Goal: Task Accomplishment & Management: Use online tool/utility

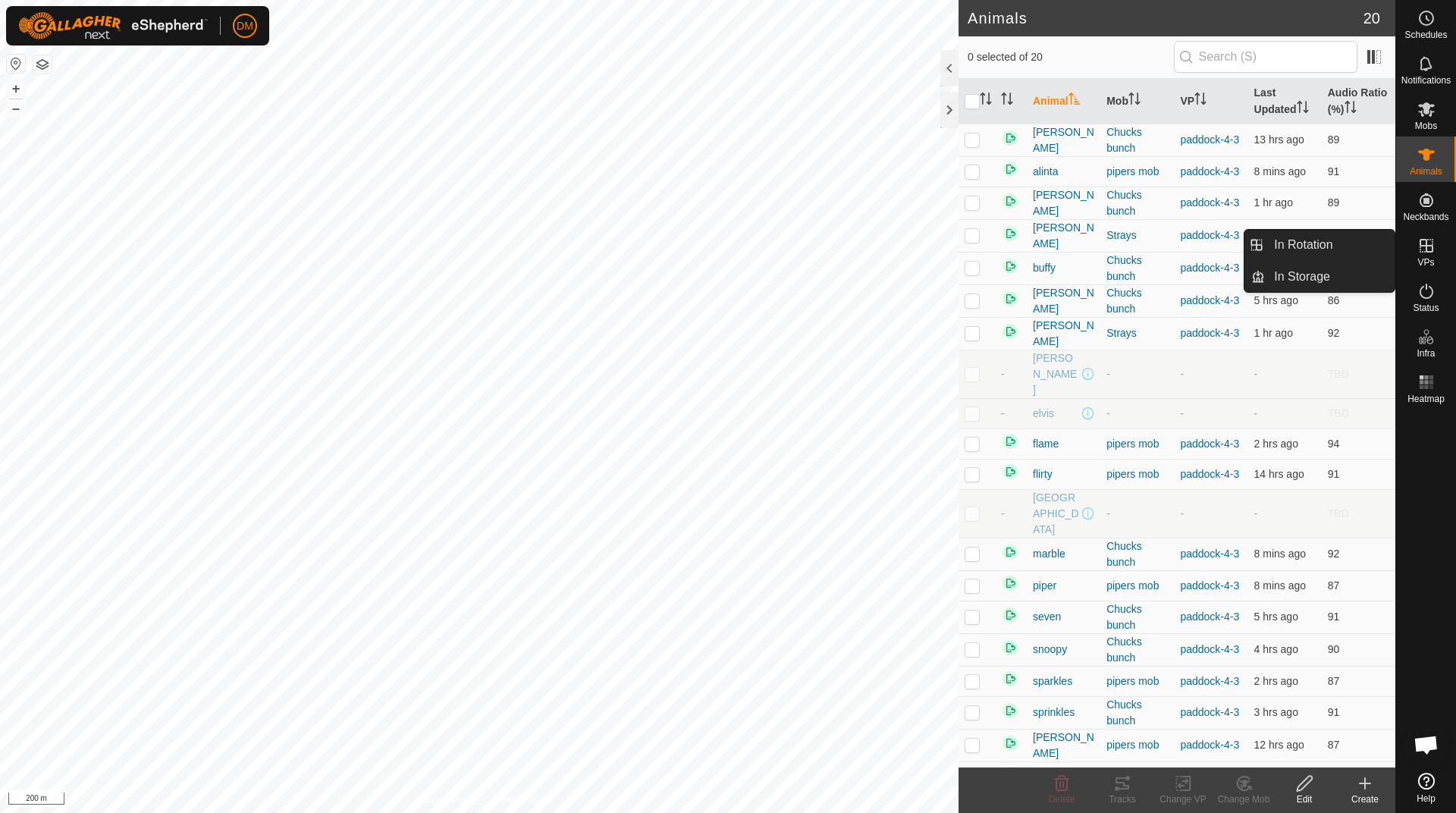
click at [1431, 252] on icon at bounding box center [1426, 246] width 14 height 14
click at [1343, 239] on link "In Rotation" at bounding box center [1329, 245] width 129 height 30
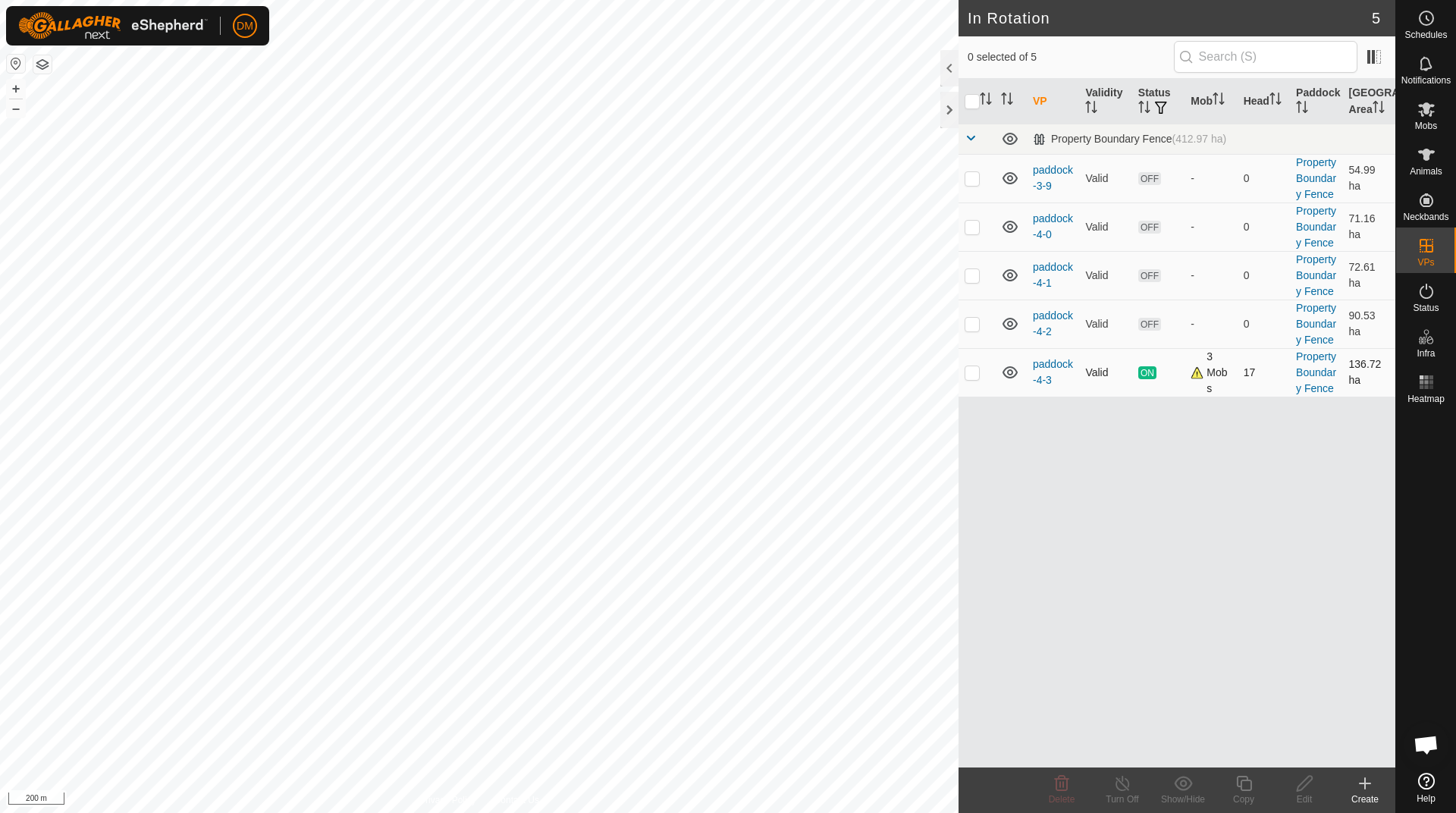
click at [976, 367] on p-checkbox at bounding box center [972, 371] width 15 height 12
checkbox input "true"
click at [1252, 783] on icon at bounding box center [1244, 782] width 19 height 18
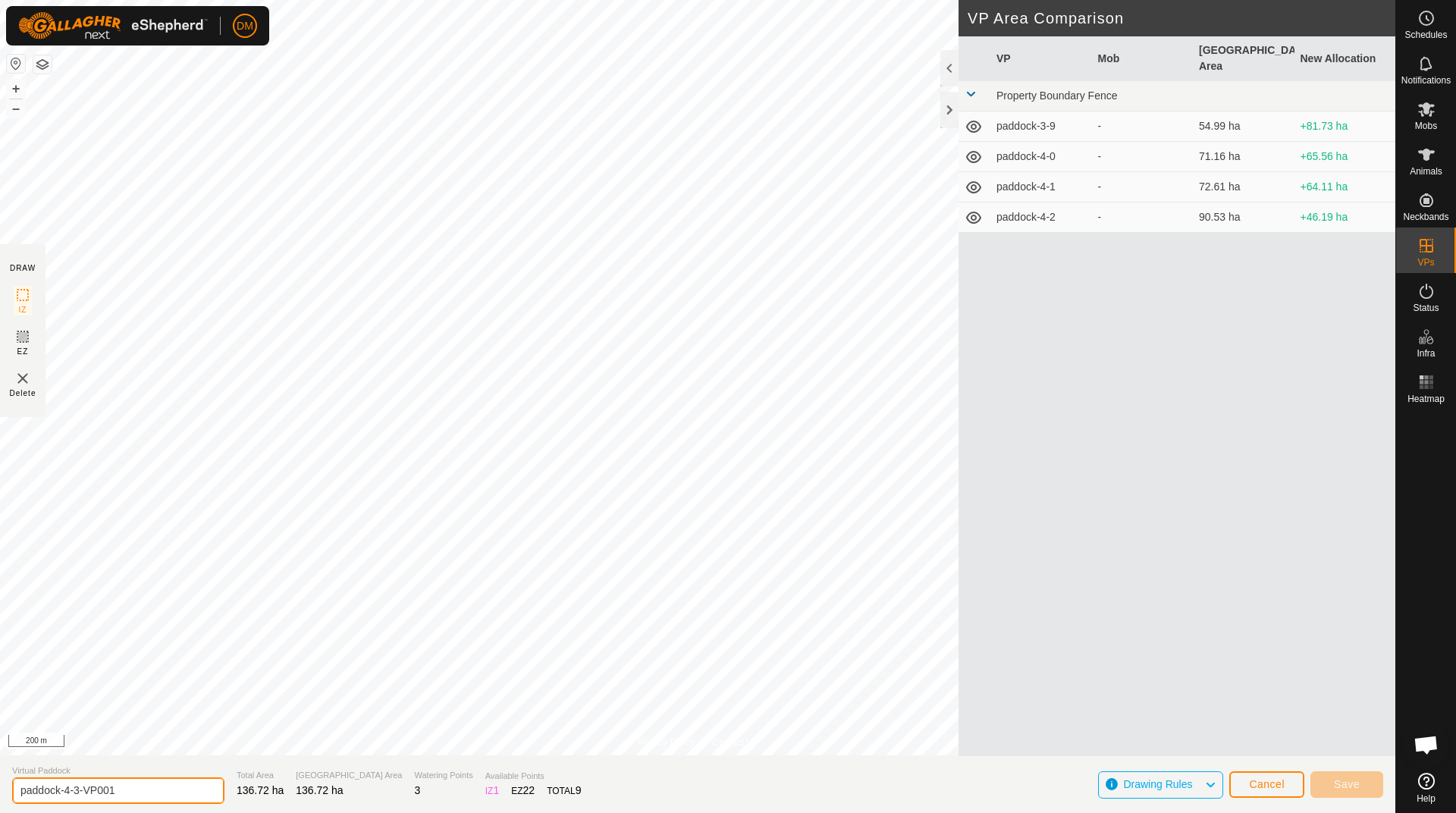
drag, startPoint x: 76, startPoint y: 790, endPoint x: 130, endPoint y: 790, distance: 54.0
click at [130, 790] on input "paddock-4-3-VP001" at bounding box center [118, 790] width 212 height 26
type input "paddock-4-4"
click at [23, 334] on icon at bounding box center [23, 336] width 18 height 18
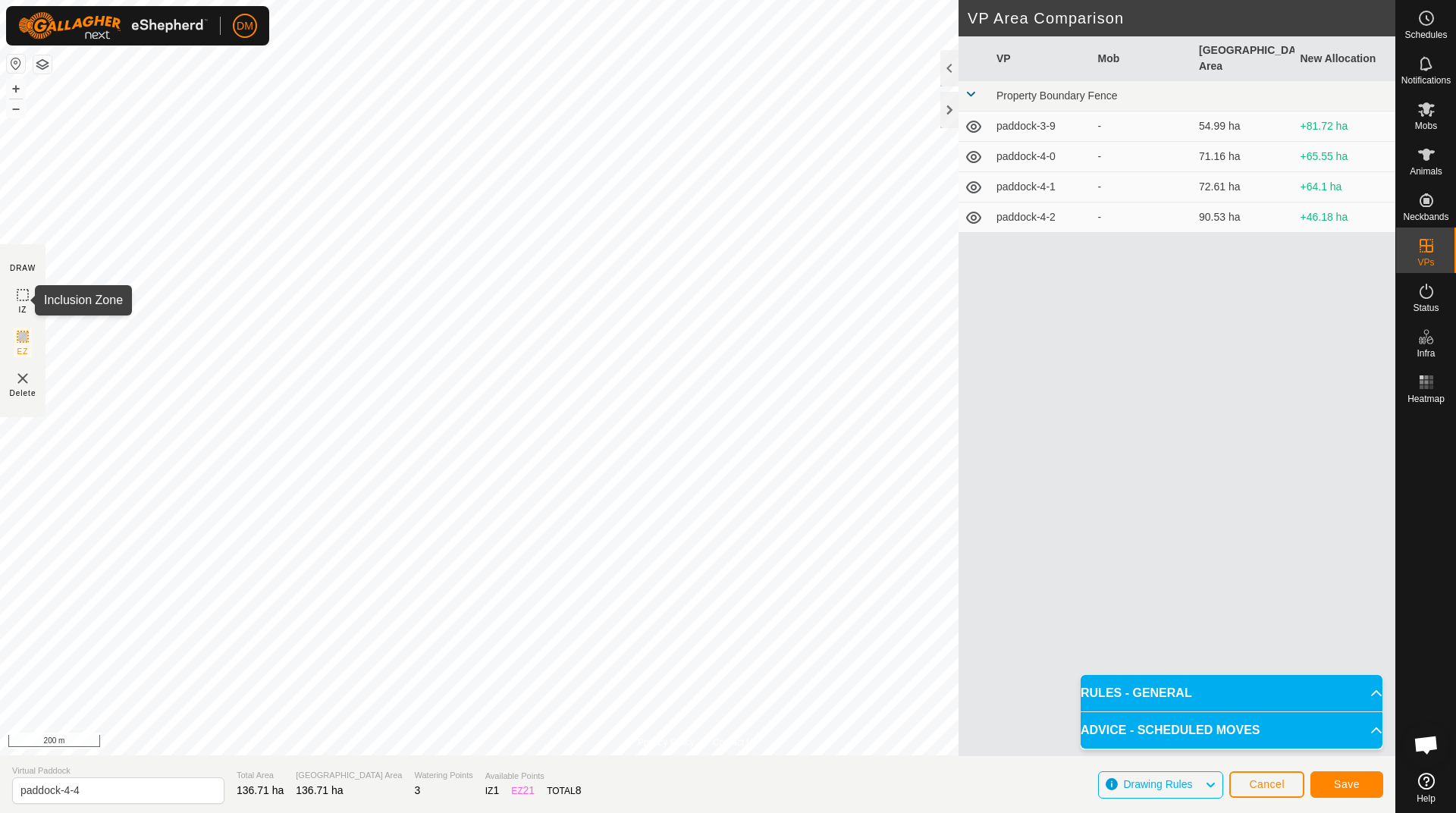
click at [19, 294] on icon at bounding box center [23, 294] width 18 height 18
click at [1367, 789] on button "Save" at bounding box center [1347, 784] width 73 height 26
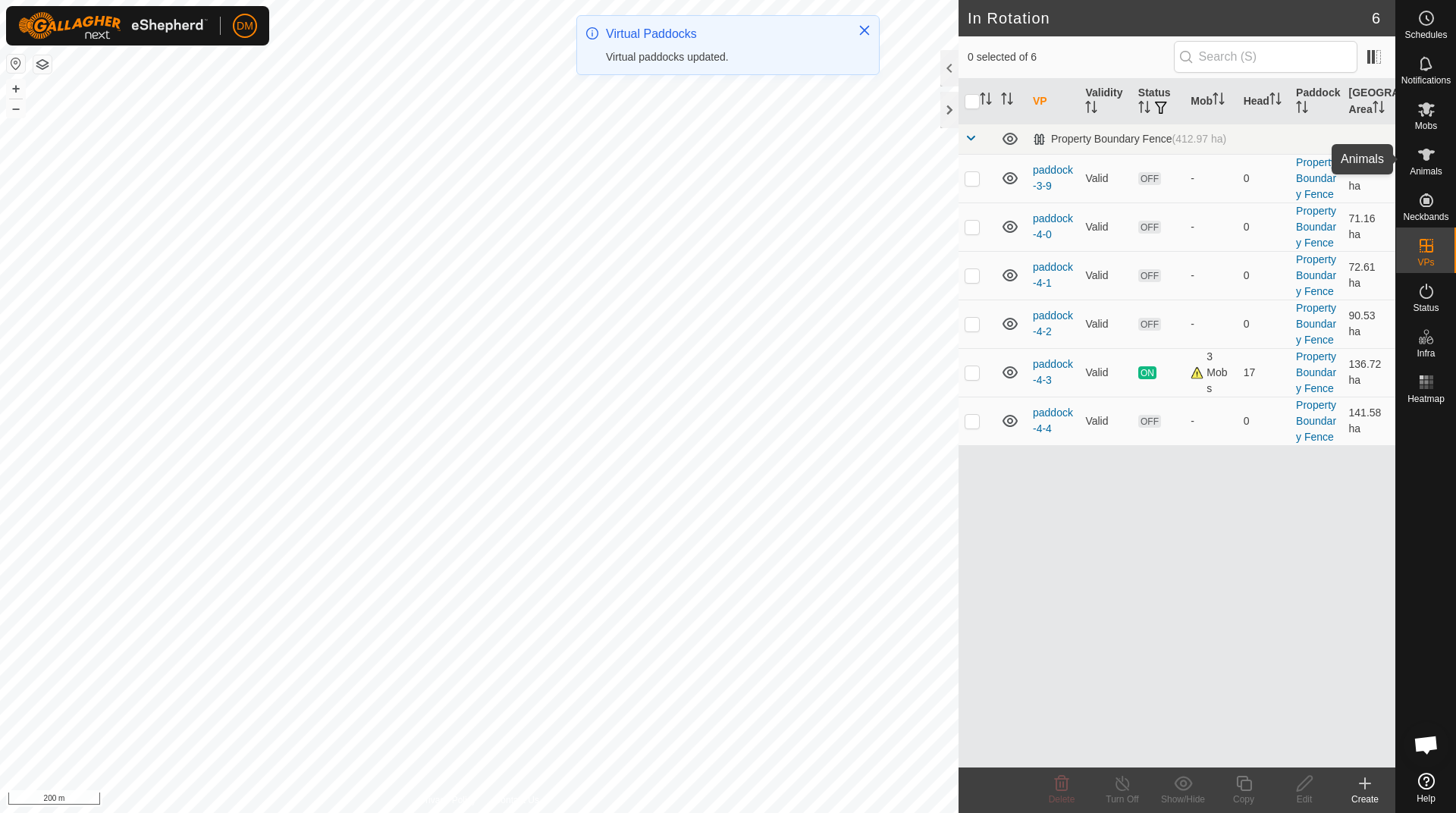
click at [1434, 156] on icon at bounding box center [1426, 154] width 18 height 18
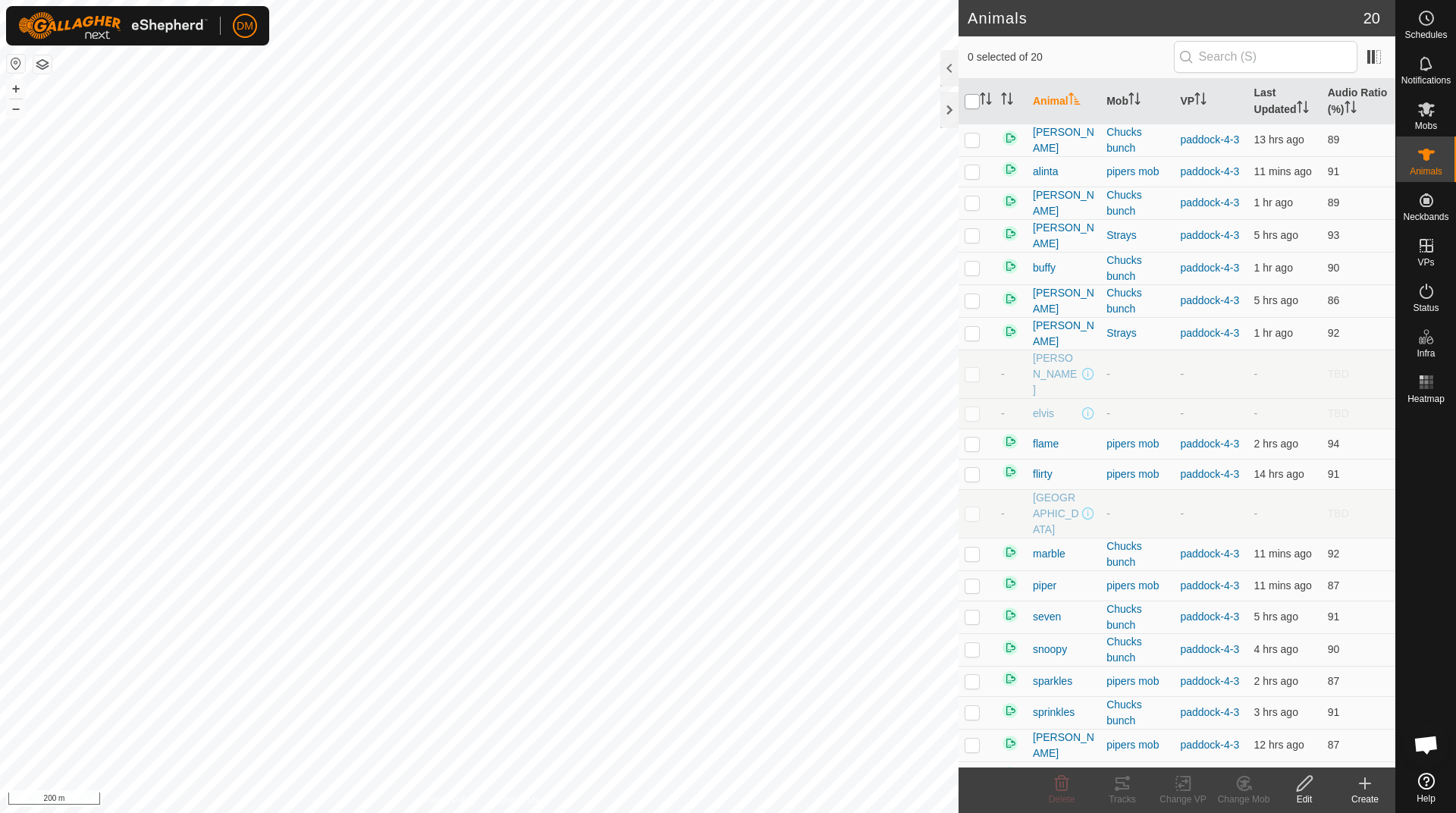
click at [969, 105] on input "checkbox" at bounding box center [972, 101] width 15 height 15
checkbox input "true"
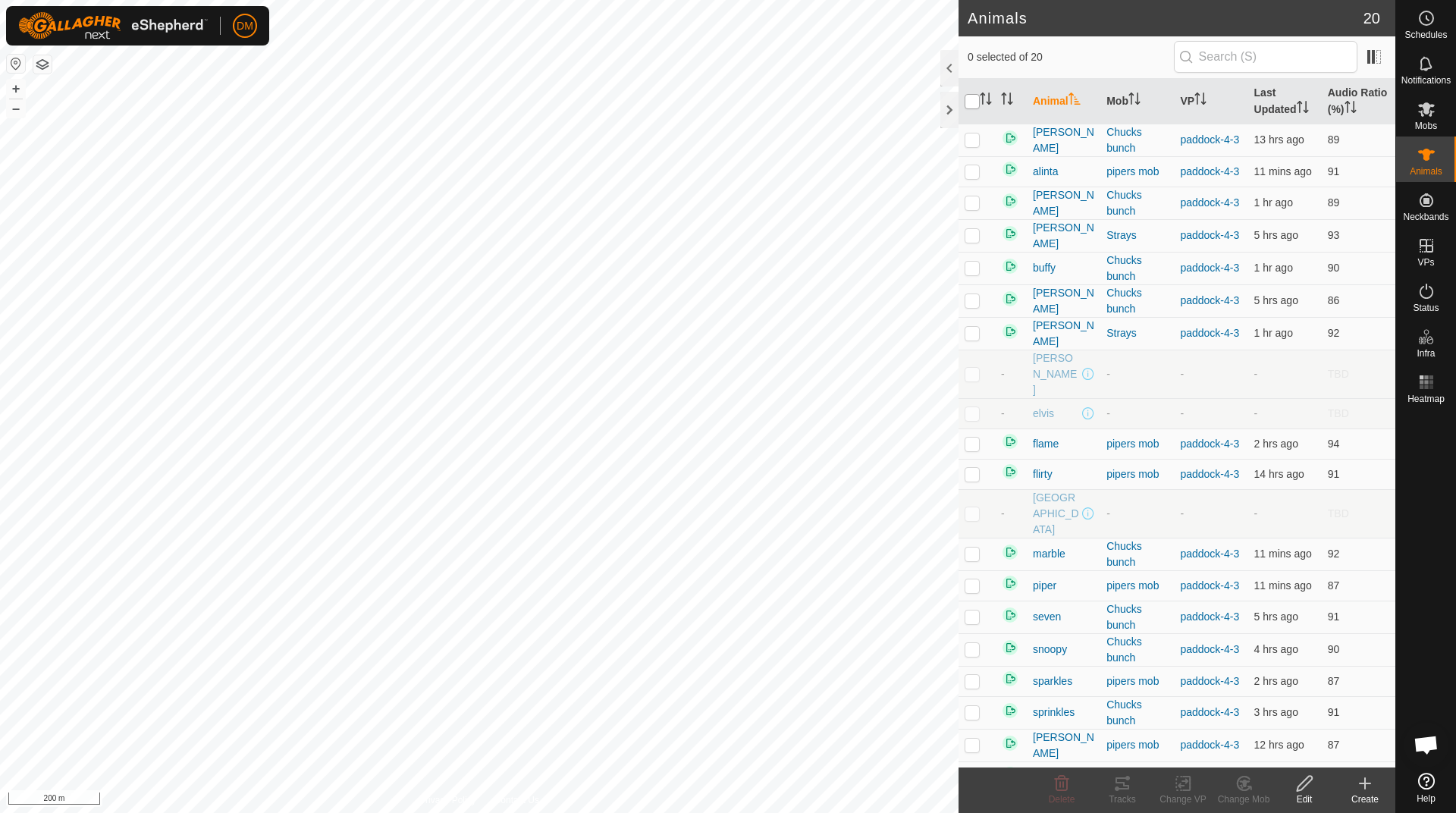
checkbox input "true"
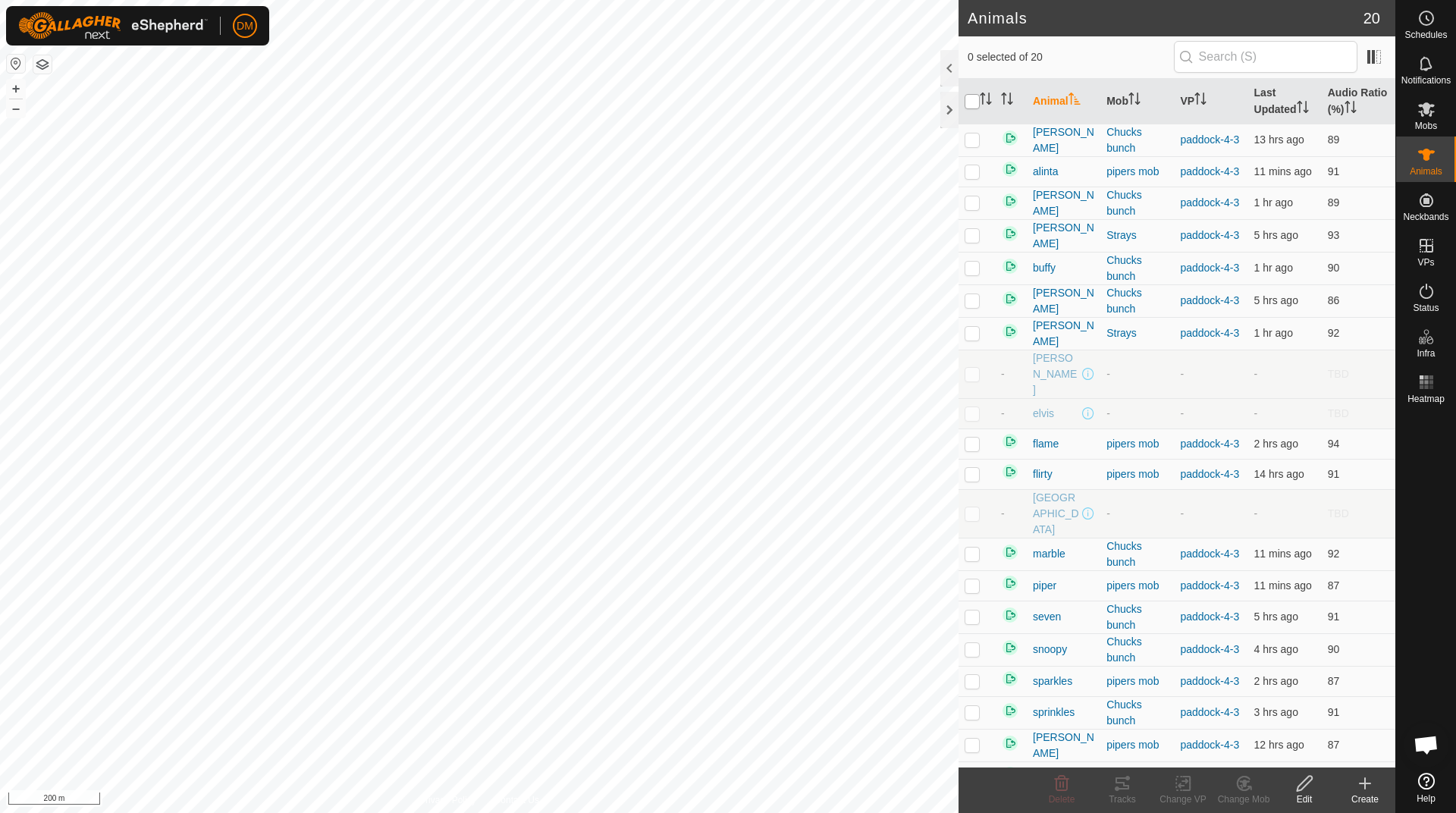
checkbox input "true"
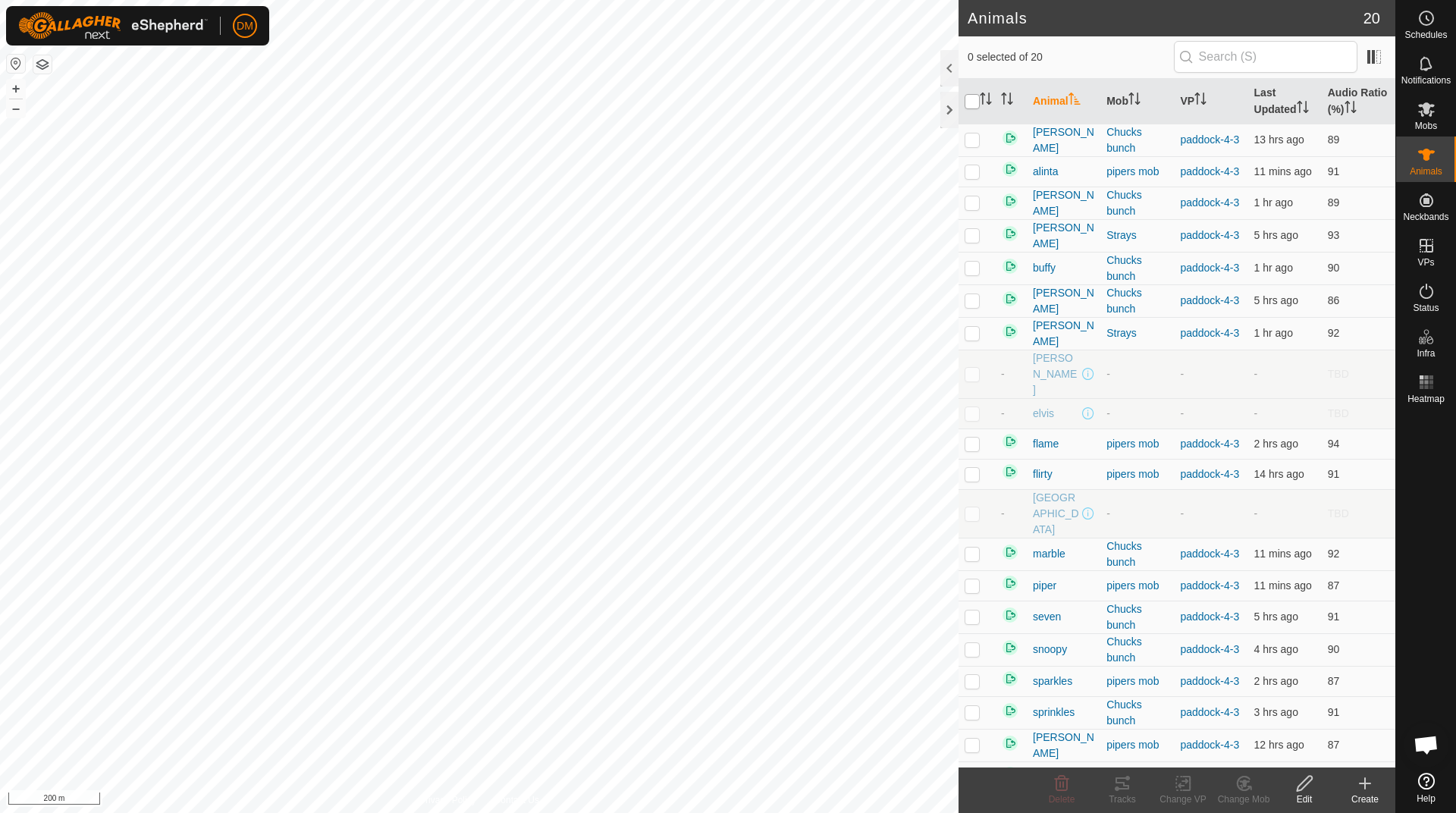
checkbox input "true"
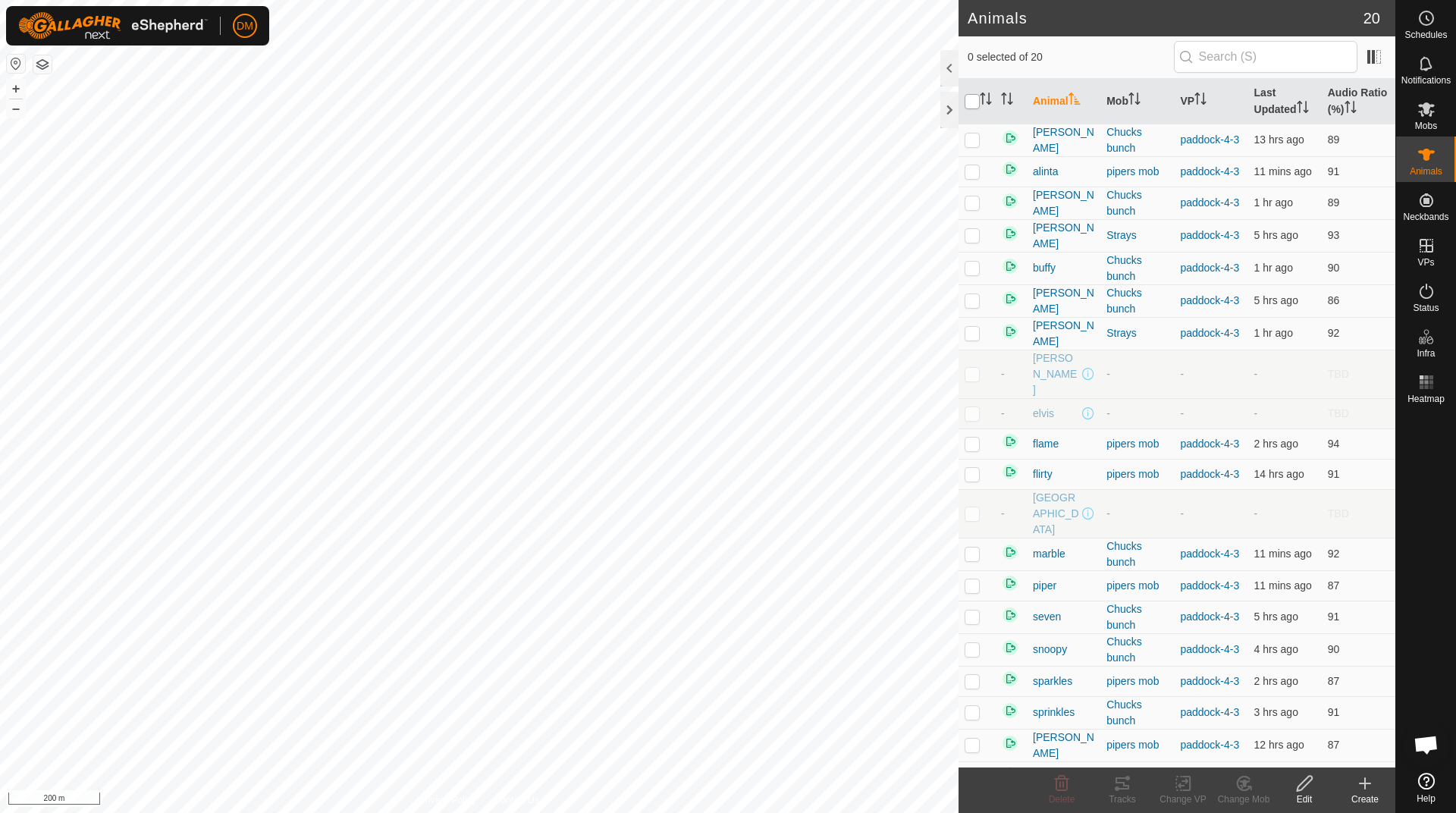
checkbox input "true"
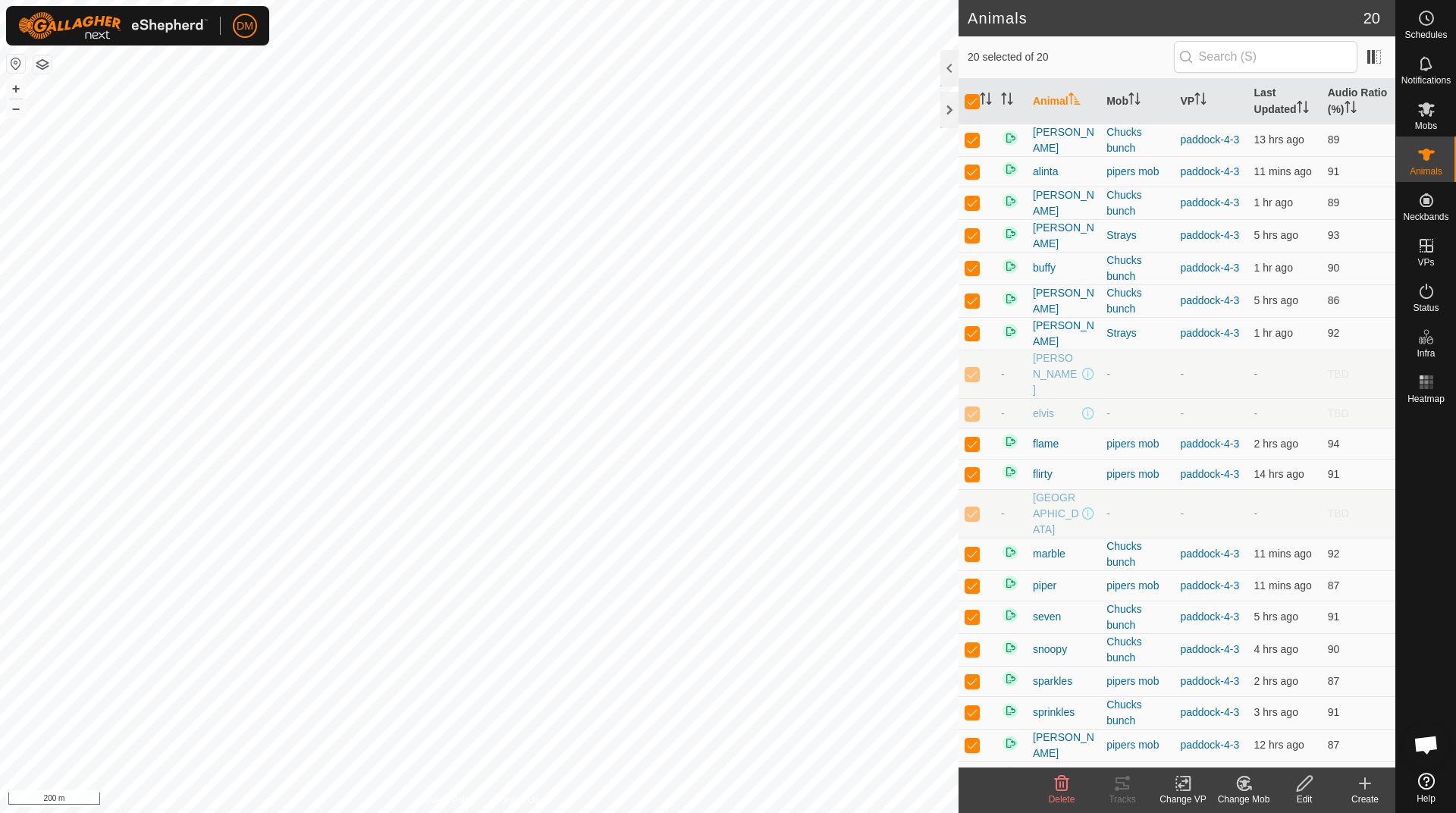
click at [970, 368] on p-checkbox at bounding box center [972, 373] width 15 height 12
checkbox input "false"
click at [970, 407] on p-checkbox at bounding box center [972, 413] width 15 height 12
checkbox input "false"
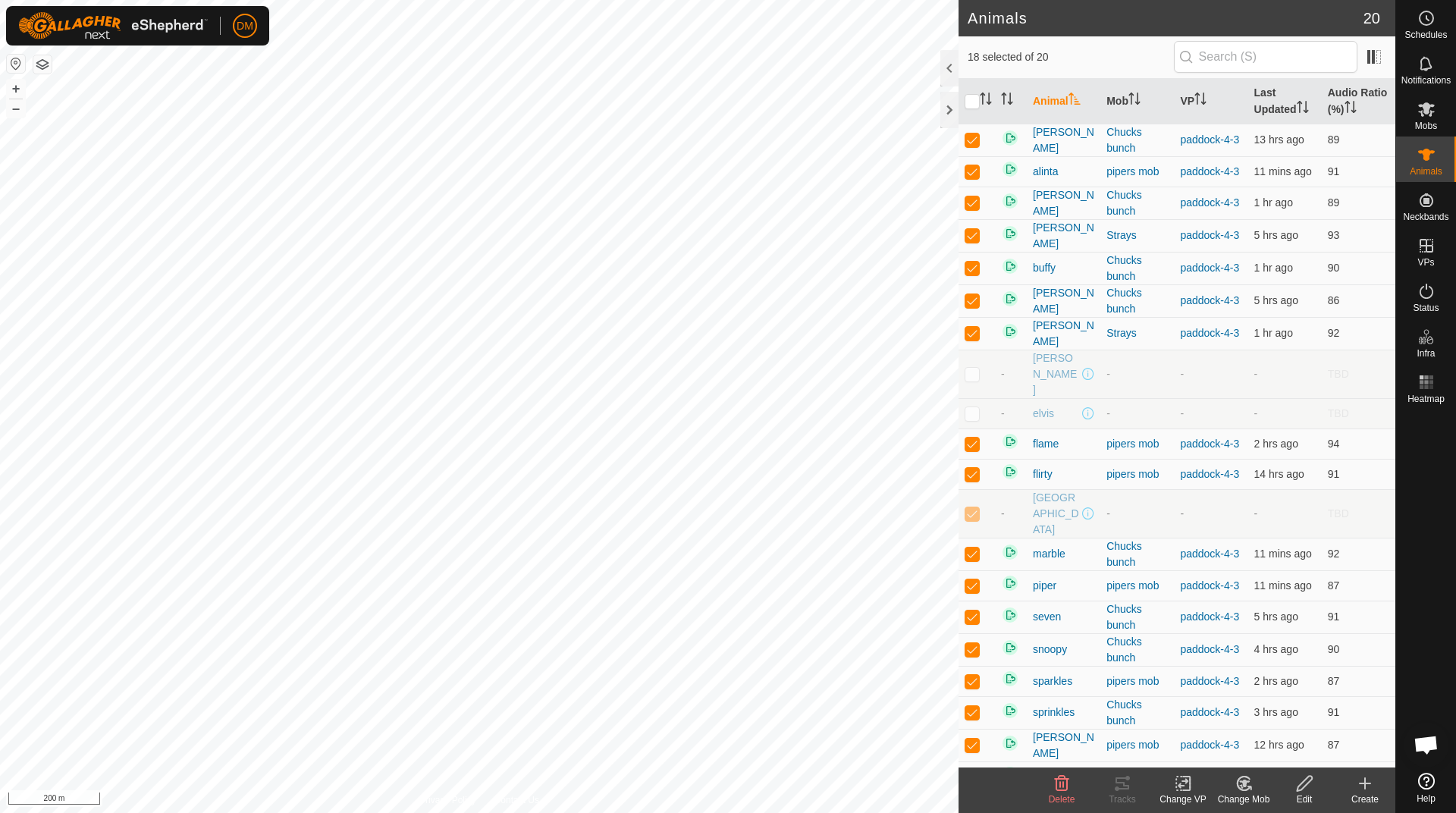
click at [968, 507] on p-checkbox at bounding box center [972, 513] width 15 height 12
checkbox input "false"
click at [1189, 789] on icon at bounding box center [1186, 783] width 7 height 14
click at [1240, 715] on link "Choose VP..." at bounding box center [1228, 717] width 150 height 30
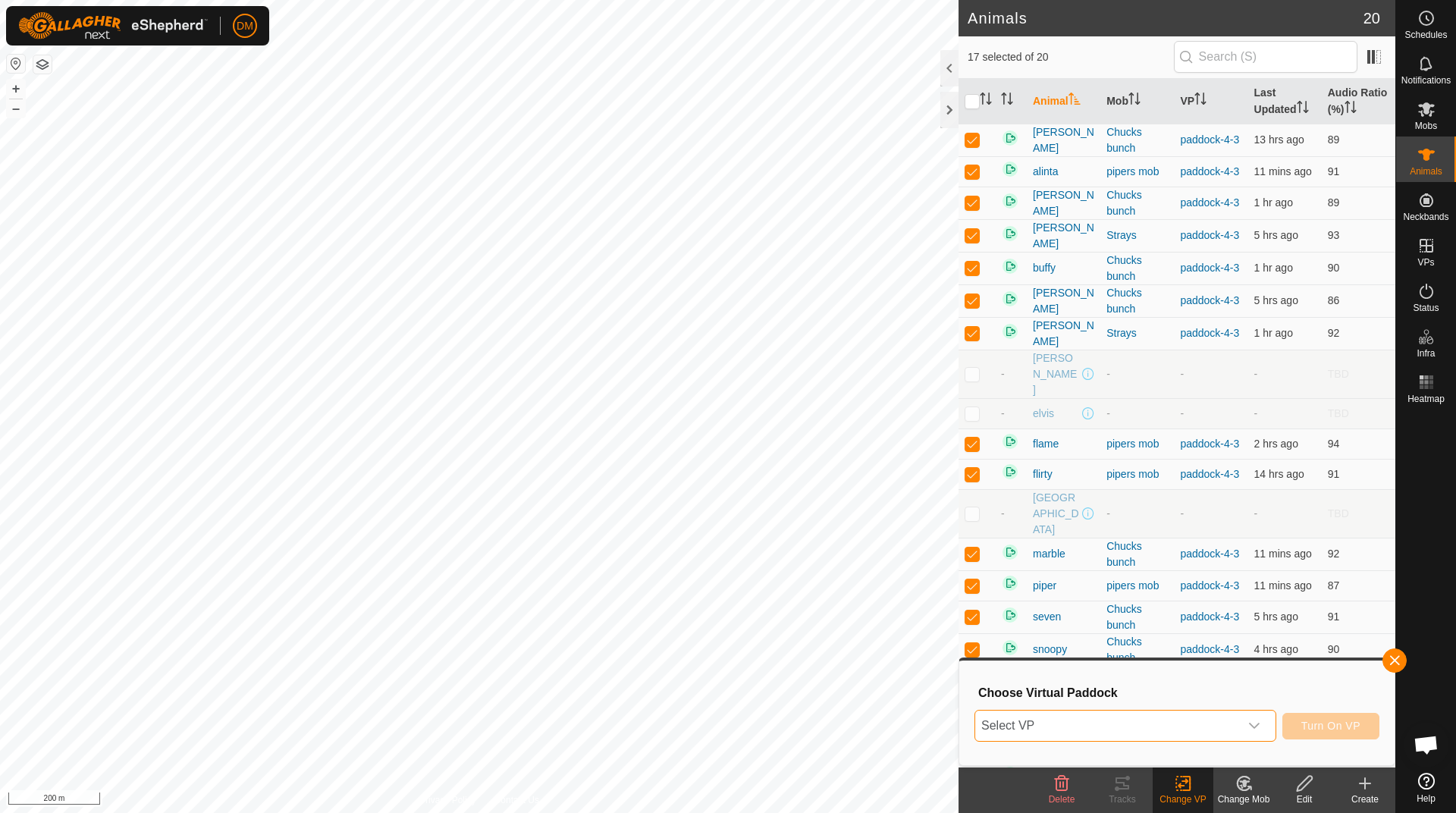
click at [1185, 733] on span "Select VP" at bounding box center [1107, 725] width 264 height 30
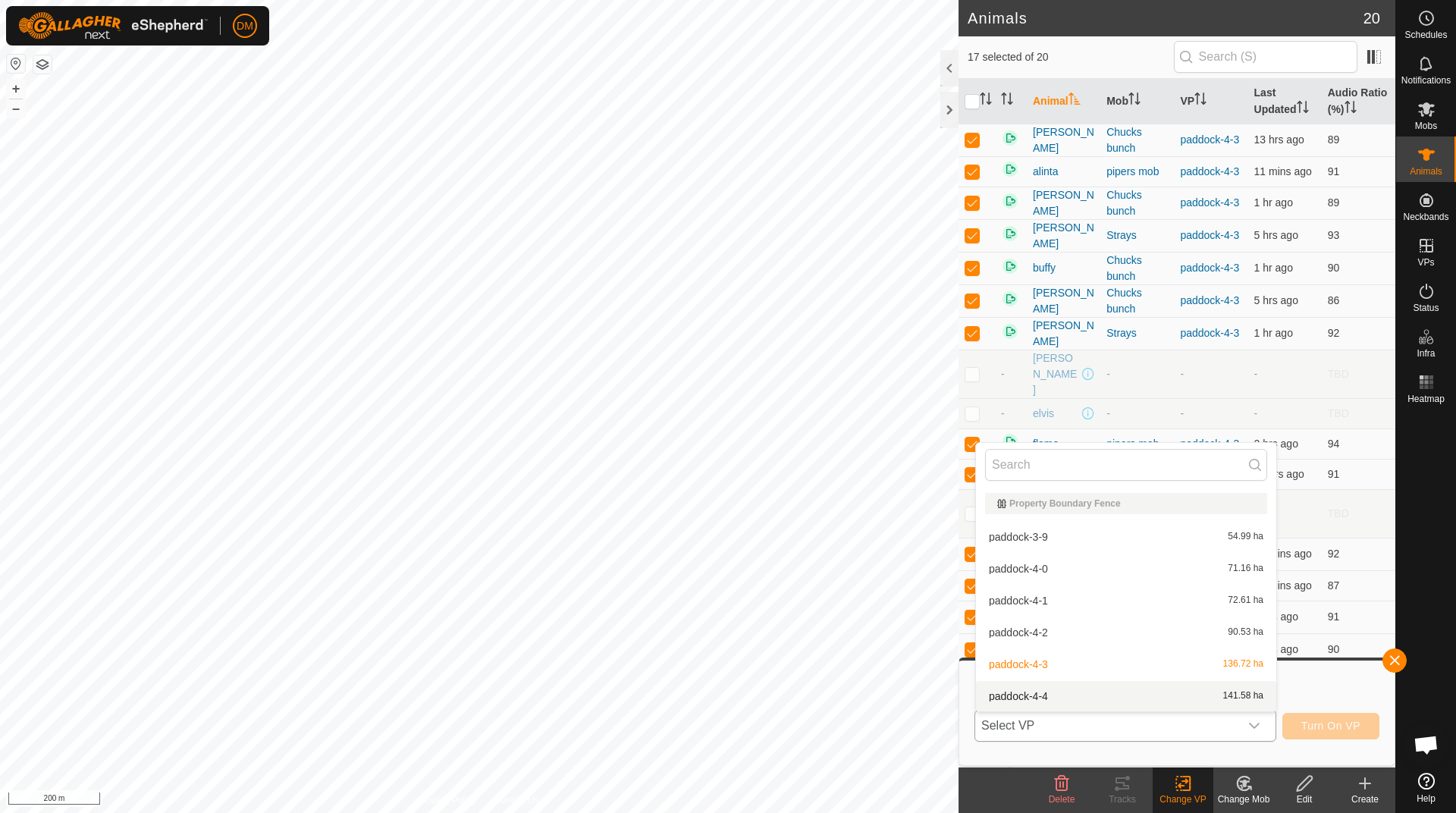
click at [1061, 700] on li "paddock-4-4 141.58 ha" at bounding box center [1126, 696] width 300 height 30
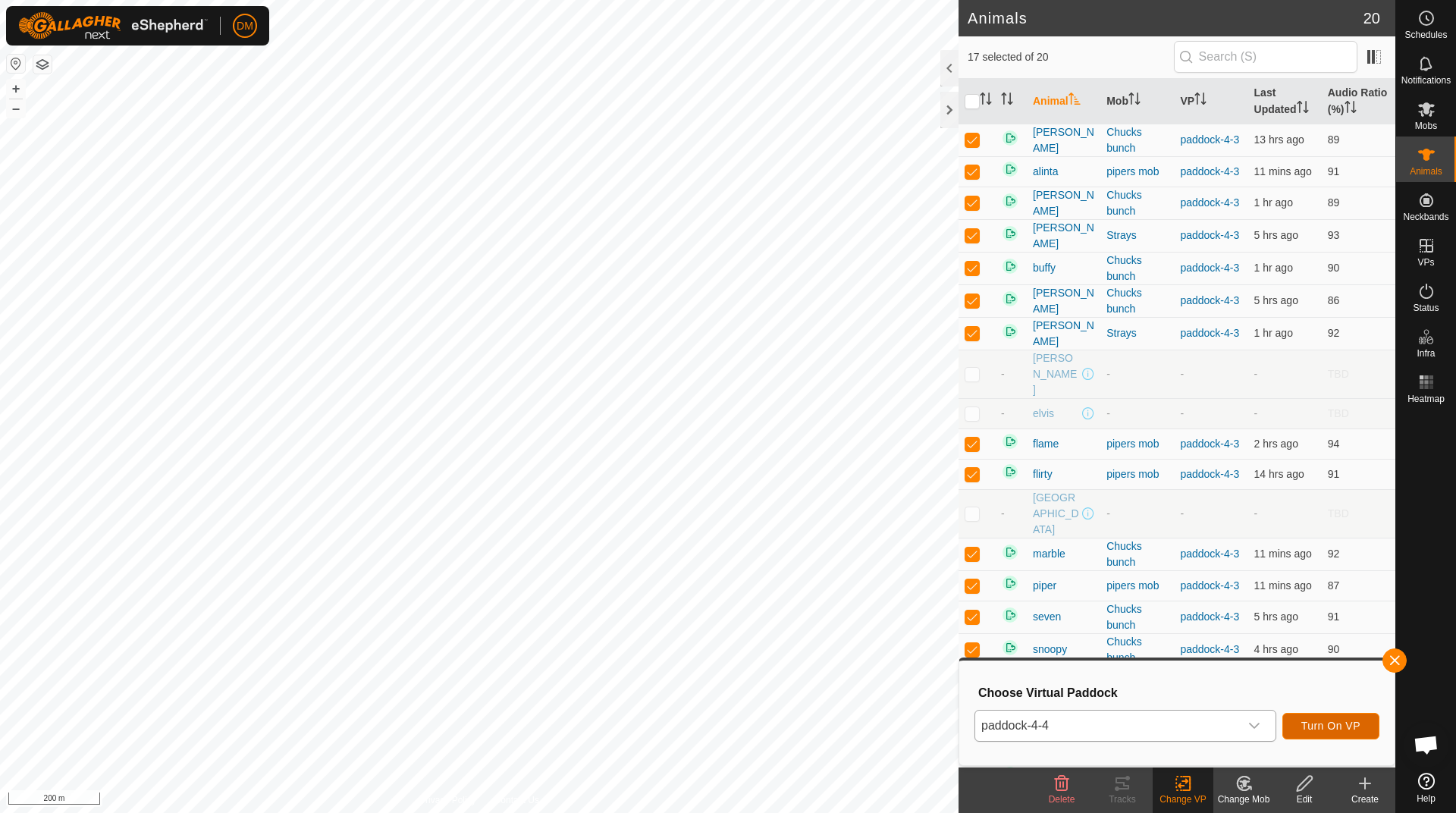
click at [1328, 722] on span "Turn On VP" at bounding box center [1330, 725] width 59 height 12
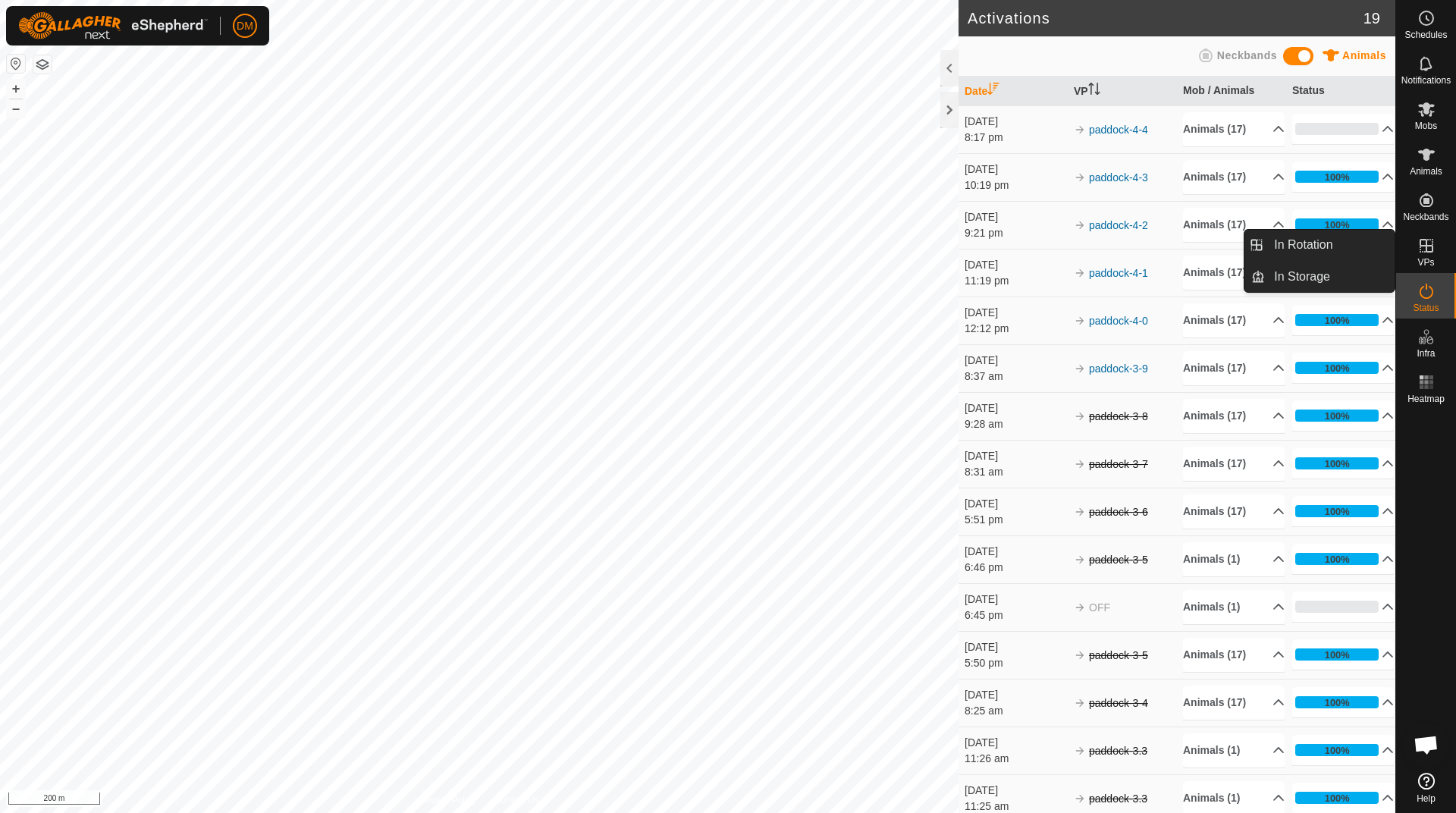
click at [1422, 254] on icon at bounding box center [1426, 245] width 18 height 18
click at [1299, 243] on link "In Rotation" at bounding box center [1329, 245] width 129 height 30
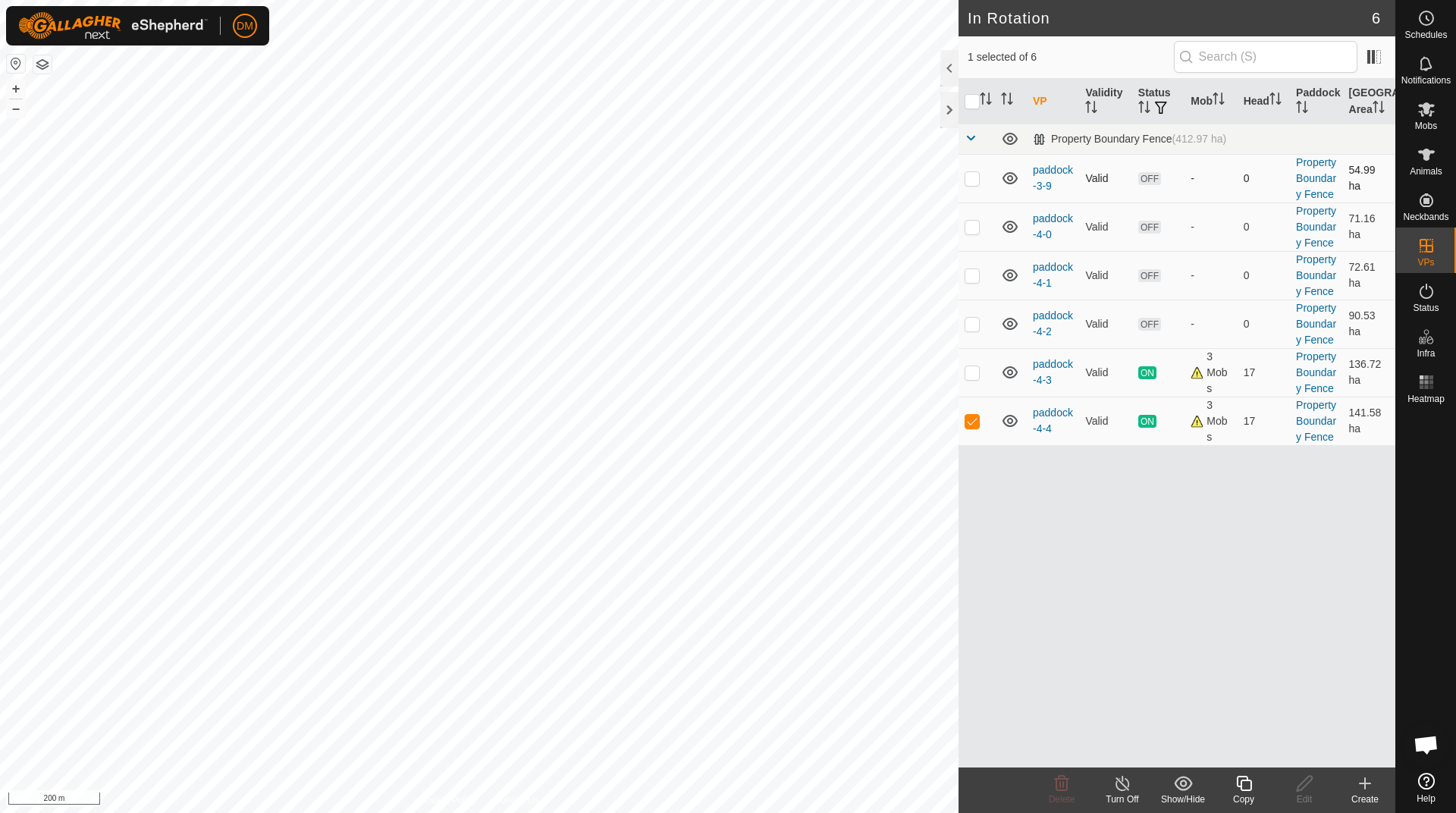
click at [970, 178] on p-checkbox at bounding box center [972, 177] width 15 height 12
checkbox input "true"
click at [969, 224] on p-checkbox at bounding box center [972, 226] width 15 height 12
checkbox input "true"
click at [972, 280] on p-checkbox at bounding box center [972, 275] width 15 height 12
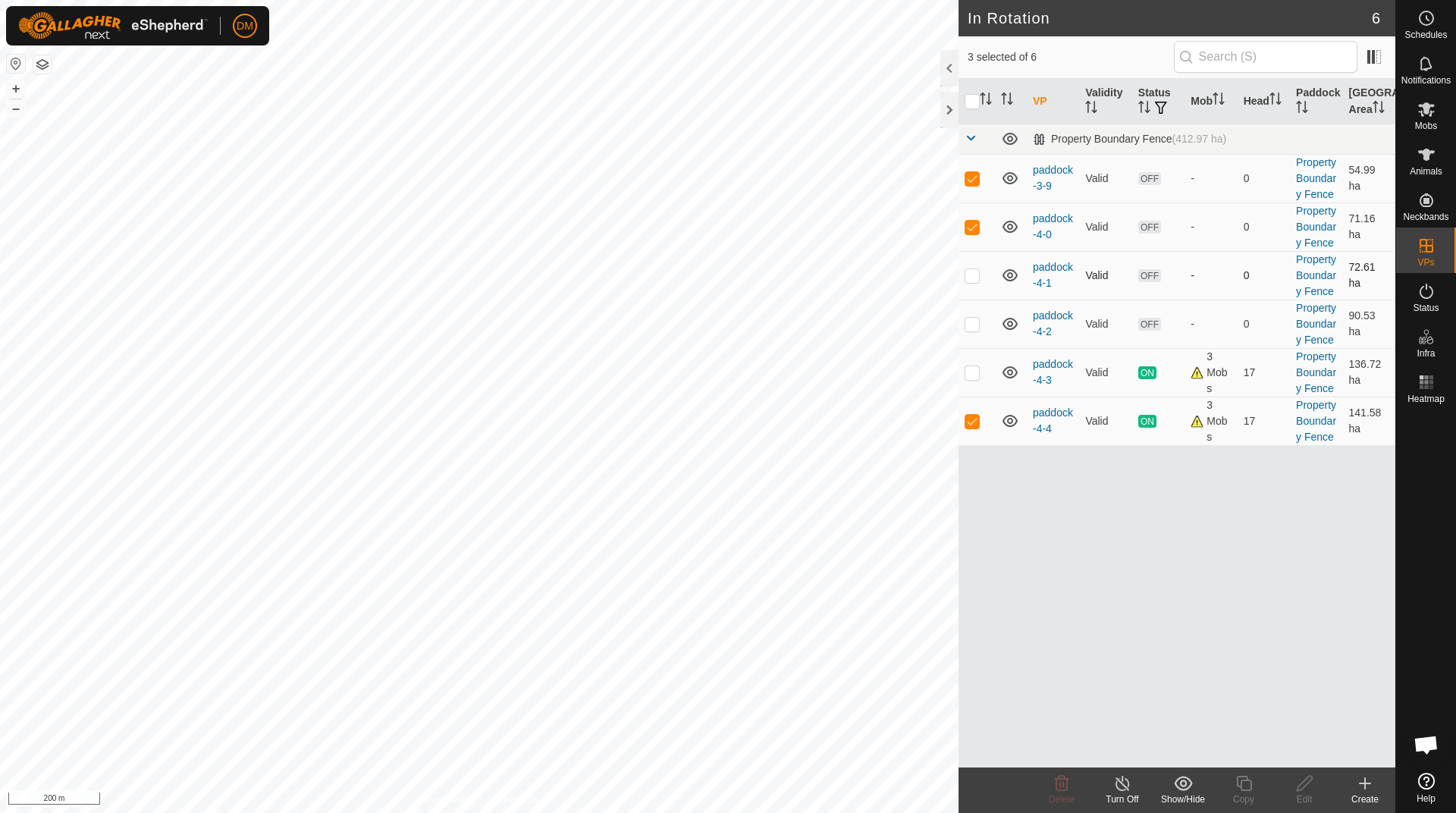
checkbox input "true"
click at [972, 319] on p-checkbox at bounding box center [972, 324] width 15 height 12
checkbox input "true"
click at [1187, 788] on icon at bounding box center [1182, 782] width 18 height 14
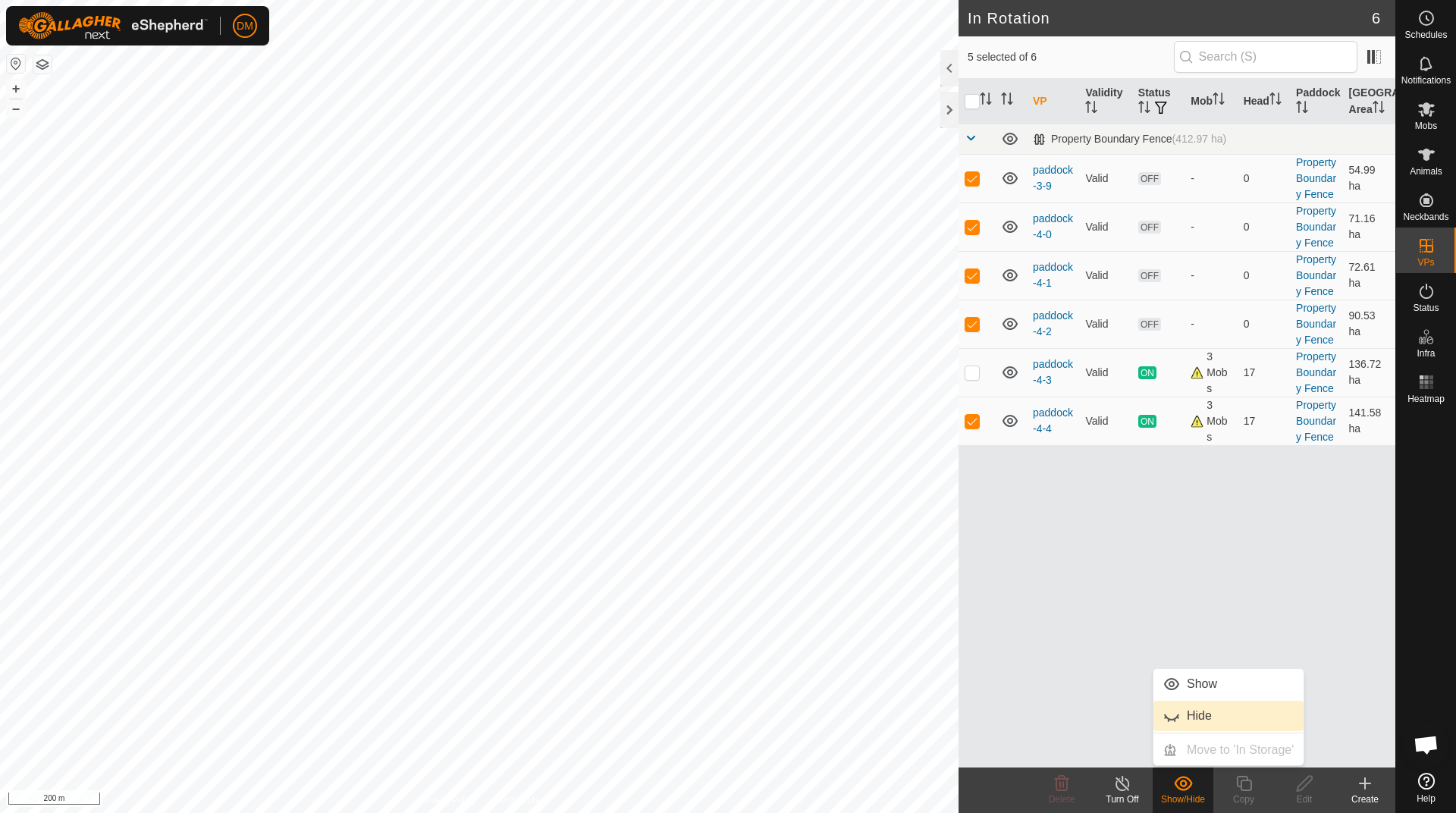
click at [1217, 717] on link "Hide" at bounding box center [1228, 715] width 150 height 30
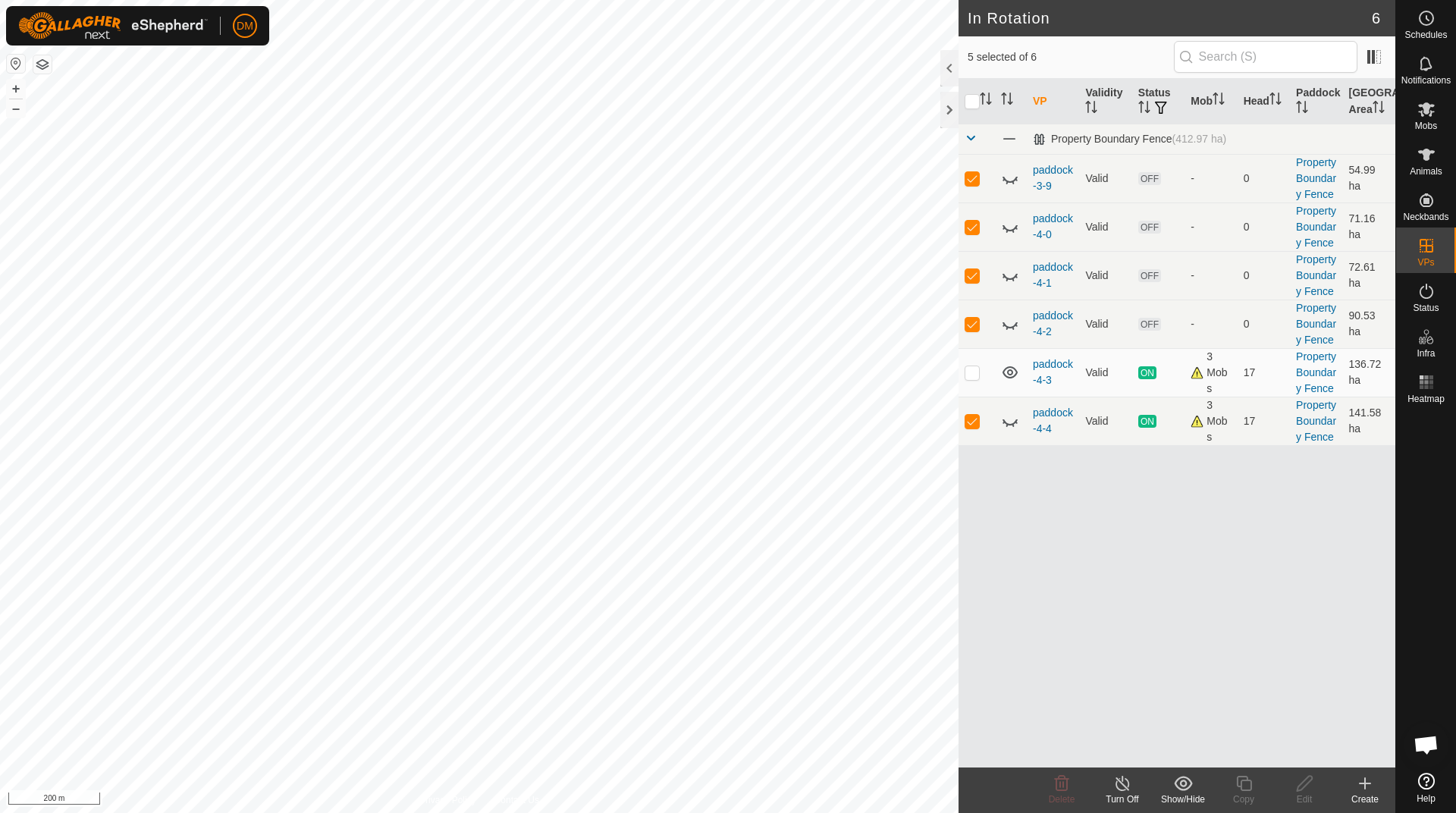
click at [1181, 781] on icon at bounding box center [1182, 782] width 18 height 14
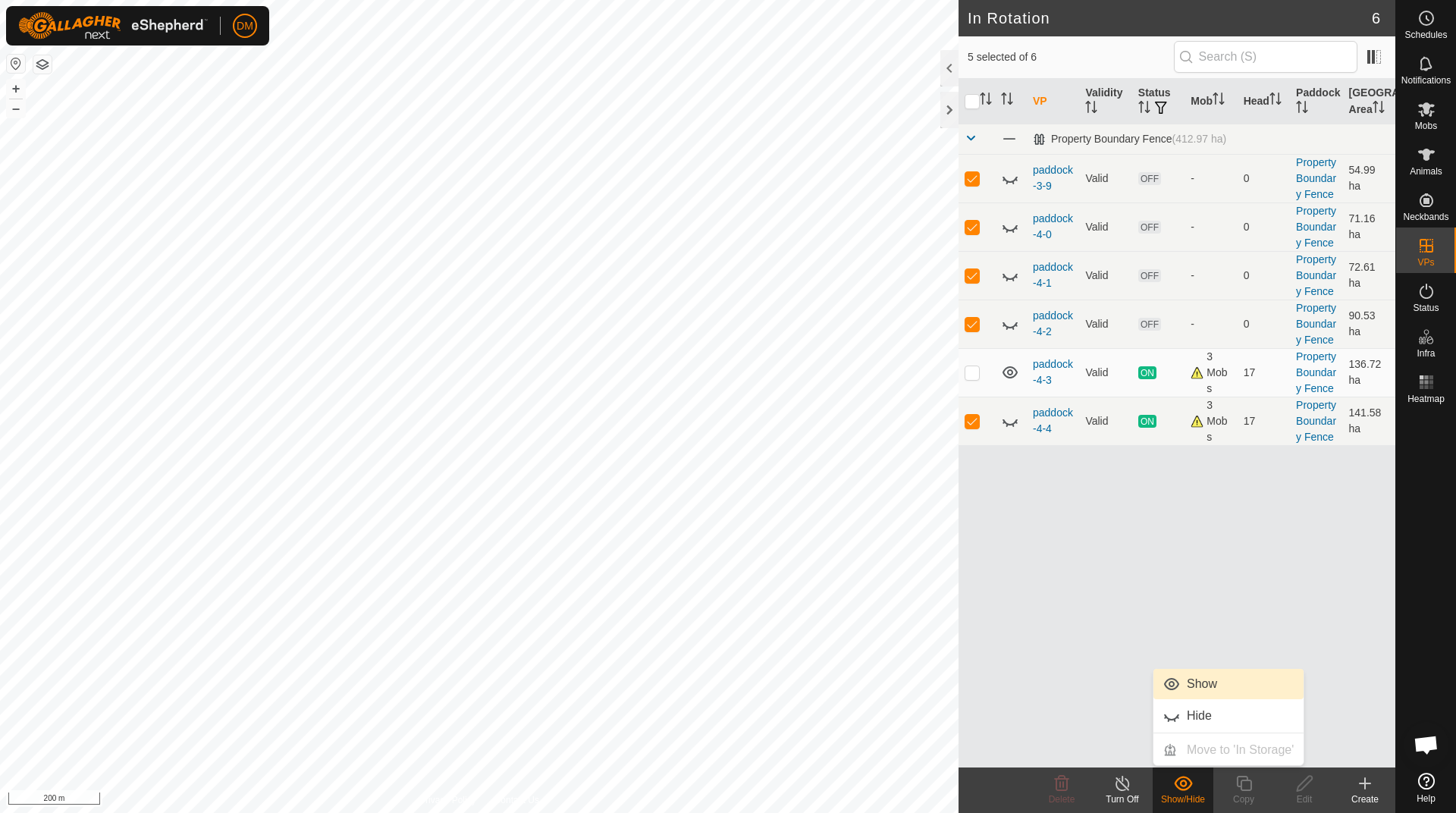
click at [1220, 688] on link "Show" at bounding box center [1228, 684] width 150 height 30
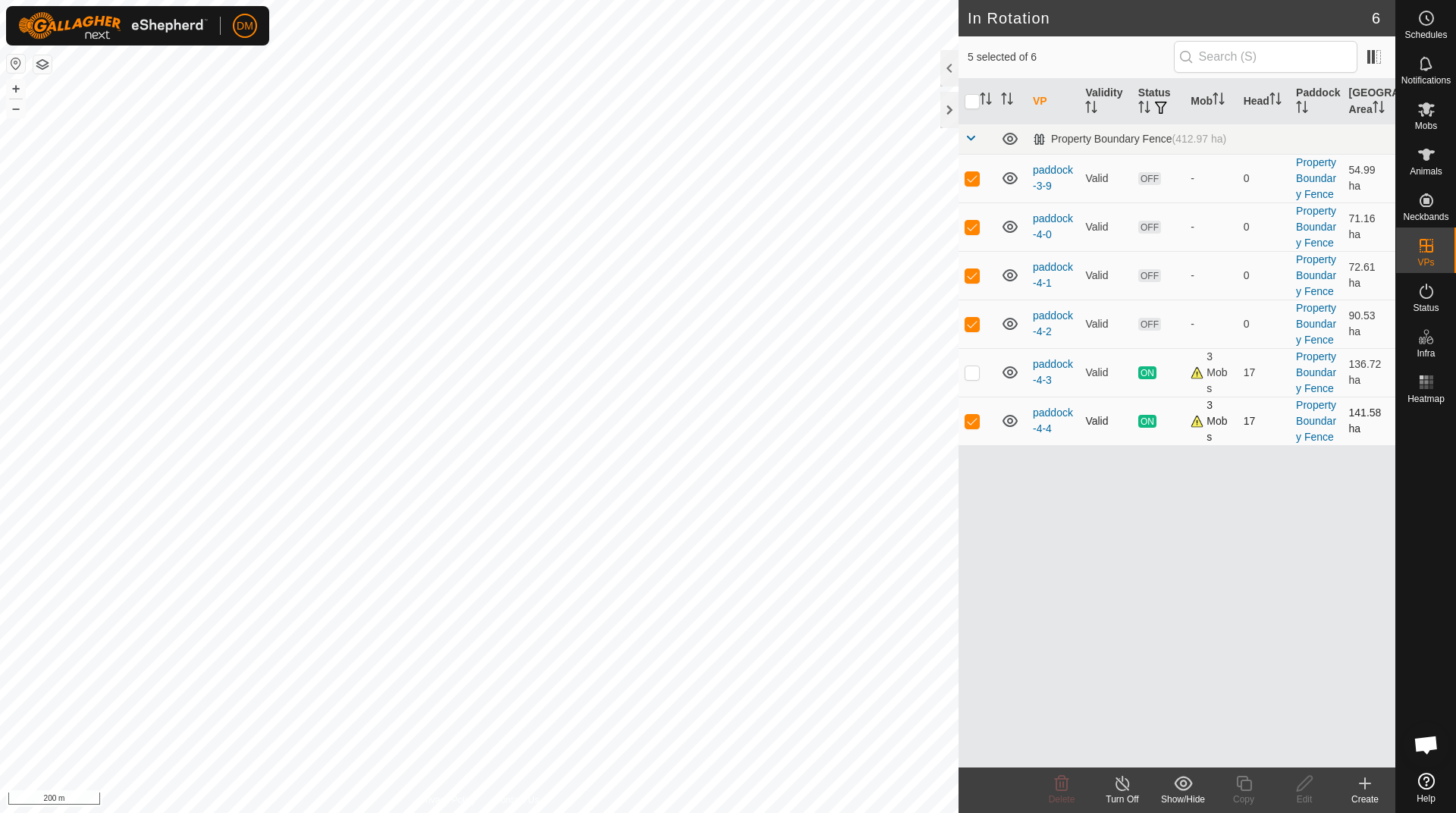
click at [976, 428] on td at bounding box center [977, 421] width 37 height 49
checkbox input "false"
click at [1185, 782] on icon at bounding box center [1183, 782] width 19 height 18
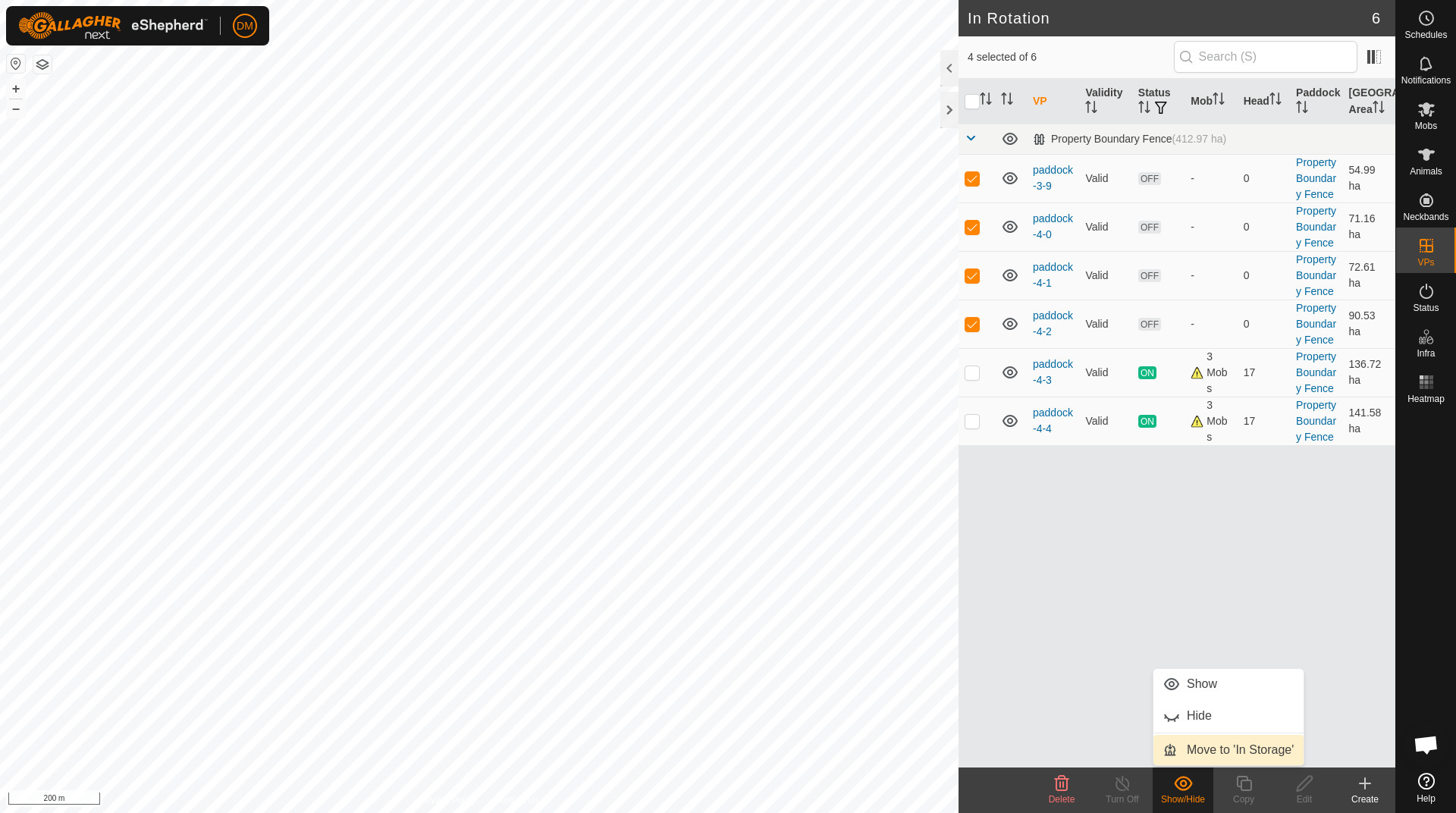
click at [1220, 748] on link "Move to 'In Storage'" at bounding box center [1228, 749] width 150 height 30
checkbox input "false"
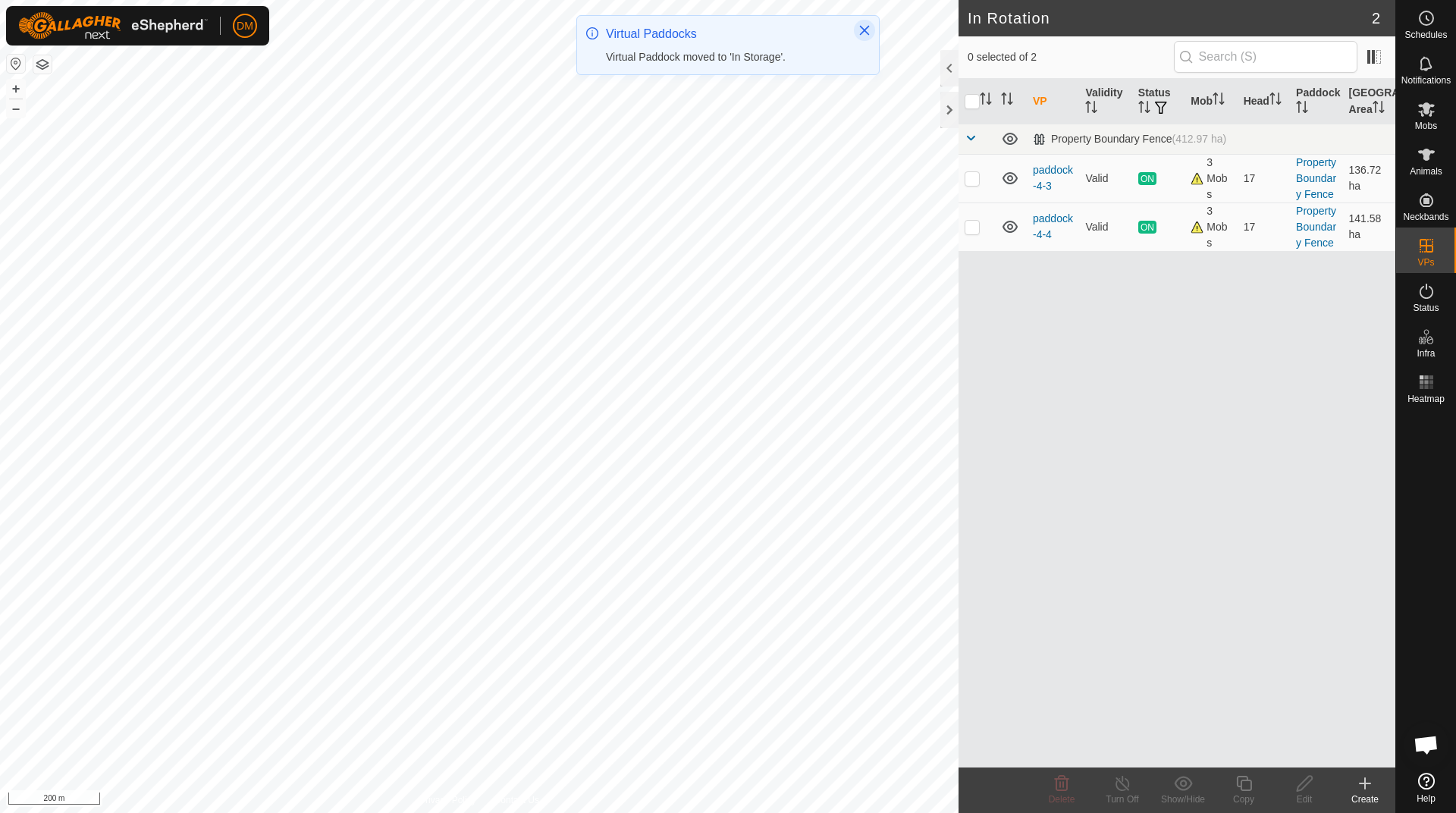
click at [863, 30] on icon "Close" at bounding box center [865, 30] width 10 height 10
